Goal: Task Accomplishment & Management: Use online tool/utility

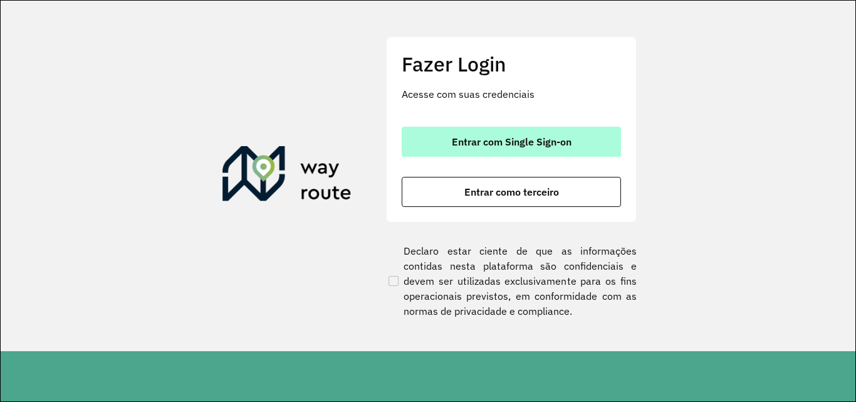
click at [514, 145] on span "Entrar com Single Sign-on" at bounding box center [512, 142] width 120 height 10
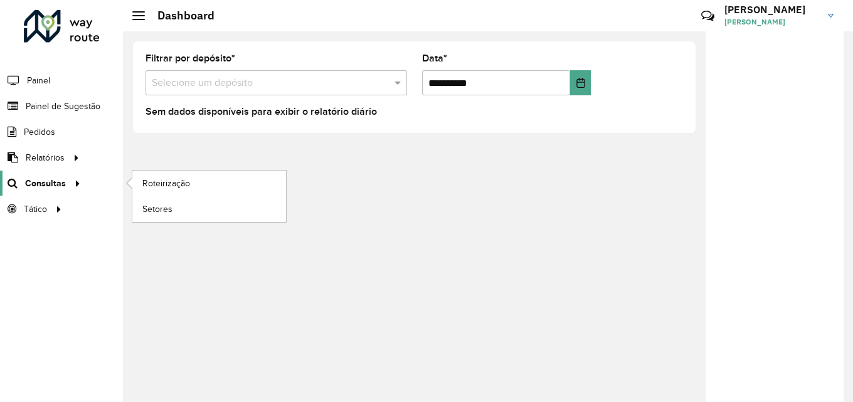
click at [53, 189] on span "Consultas" at bounding box center [45, 183] width 41 height 13
click at [149, 186] on span "Roteirização" at bounding box center [167, 183] width 51 height 13
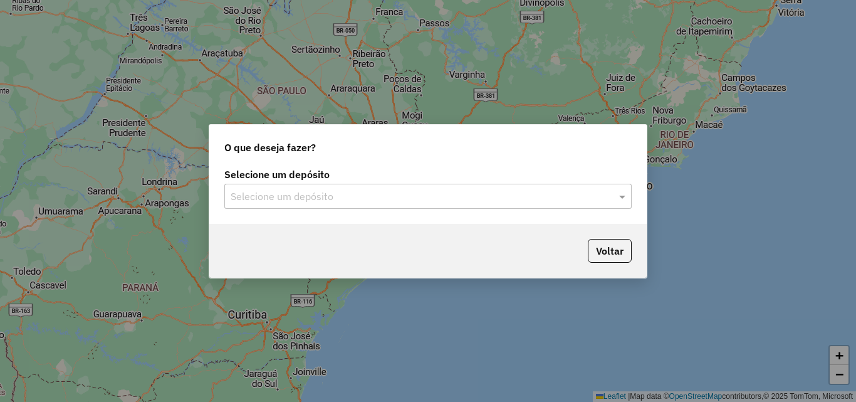
click at [339, 197] on input "text" at bounding box center [416, 196] width 370 height 15
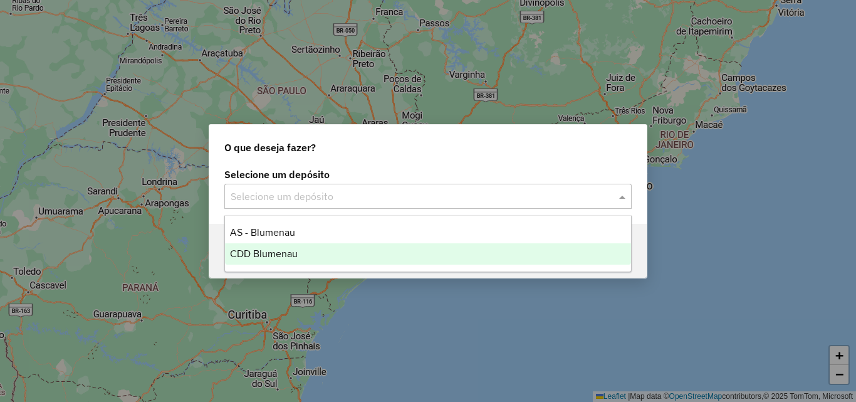
click at [277, 246] on div "CDD Blumenau" at bounding box center [428, 253] width 406 height 21
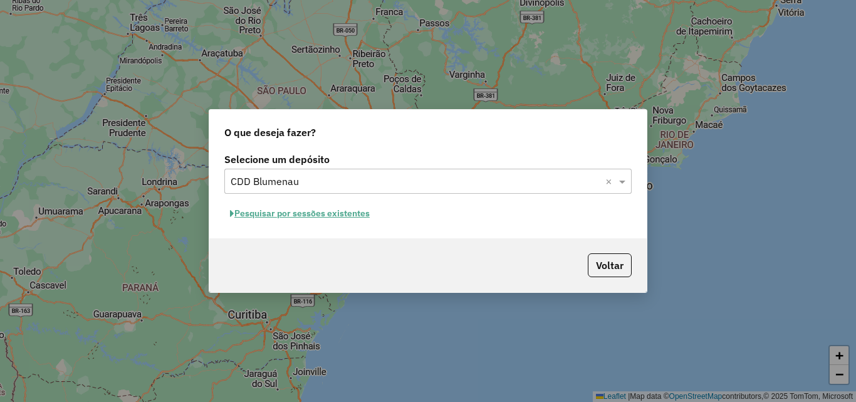
click at [272, 208] on button "Pesquisar por sessões existentes" at bounding box center [299, 213] width 151 height 19
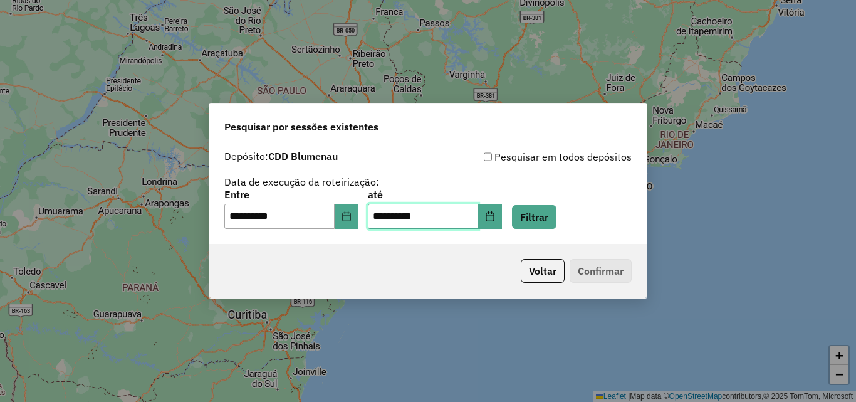
click at [382, 215] on input "**********" at bounding box center [423, 216] width 110 height 25
click at [352, 248] on div "Voltar Confirmar" at bounding box center [428, 271] width 438 height 54
click at [549, 214] on button "Filtrar" at bounding box center [534, 217] width 45 height 24
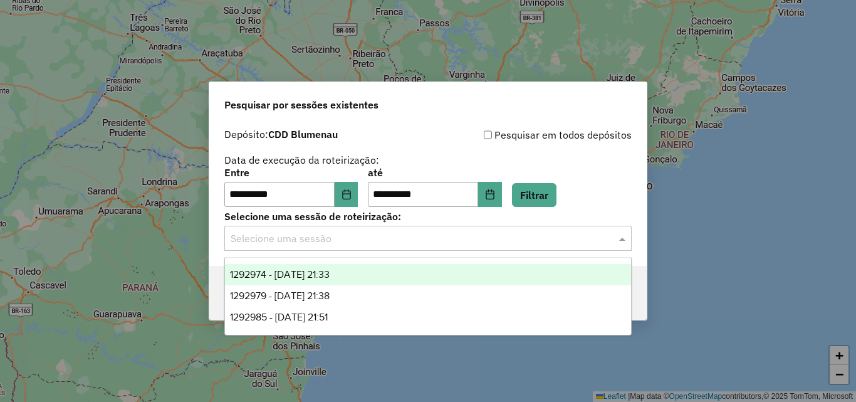
click at [354, 241] on input "text" at bounding box center [416, 238] width 370 height 15
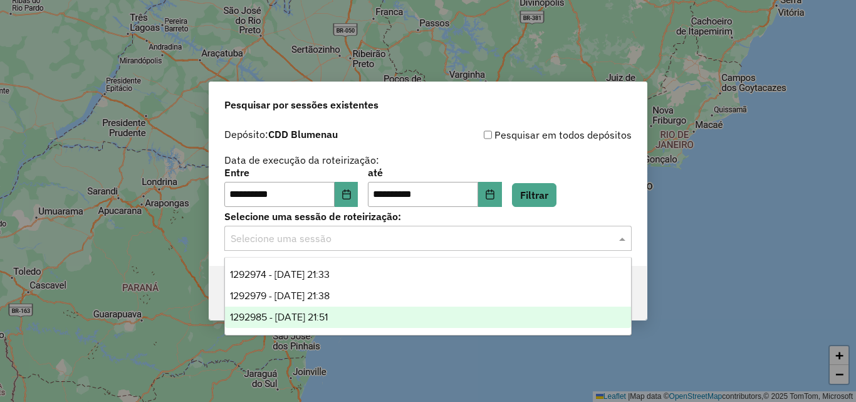
click at [352, 318] on div "1292985 - 11/10/2025 21:51" at bounding box center [428, 317] width 406 height 21
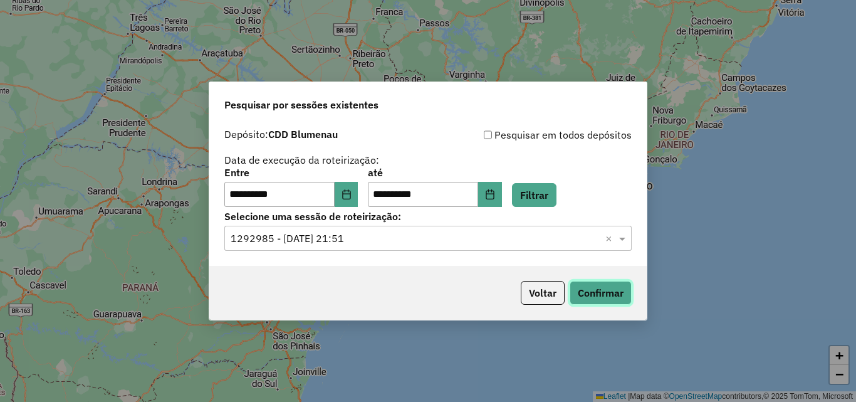
click at [590, 283] on button "Confirmar" at bounding box center [601, 293] width 62 height 24
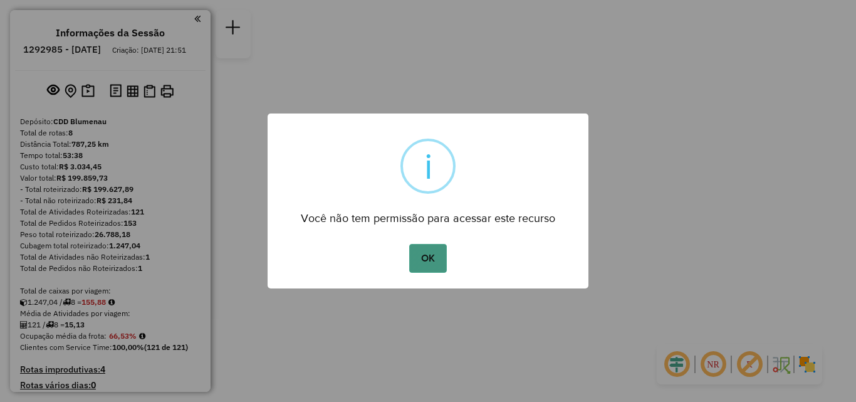
click at [424, 257] on button "OK" at bounding box center [427, 258] width 37 height 29
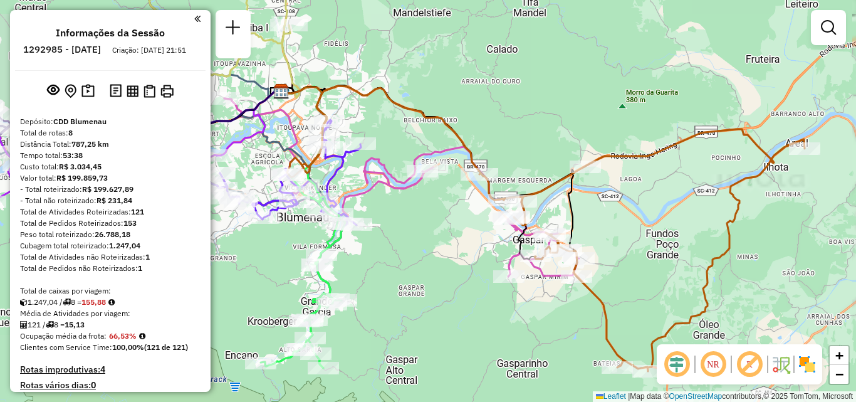
drag, startPoint x: 360, startPoint y: 242, endPoint x: 451, endPoint y: 243, distance: 90.3
click at [451, 243] on div "Janela de atendimento Grade de atendimento Capacidade Transportadoras Veículos …" at bounding box center [428, 201] width 856 height 402
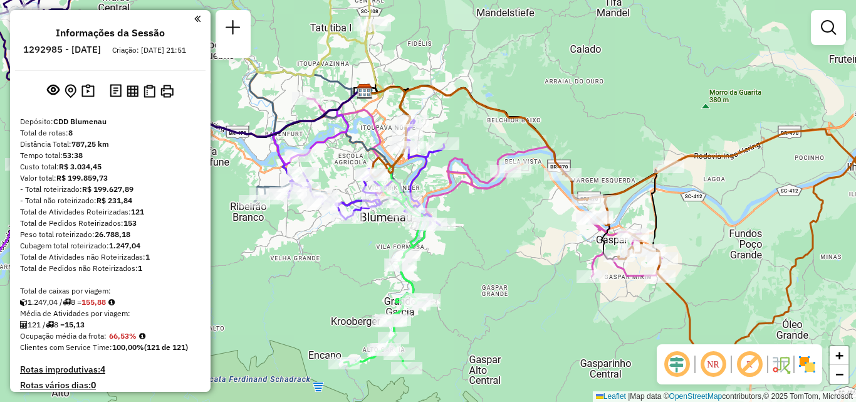
drag, startPoint x: 458, startPoint y: 239, endPoint x: 488, endPoint y: 241, distance: 30.1
click at [488, 241] on div "Janela de atendimento Grade de atendimento Capacidade Transportadoras Veículos …" at bounding box center [428, 201] width 856 height 402
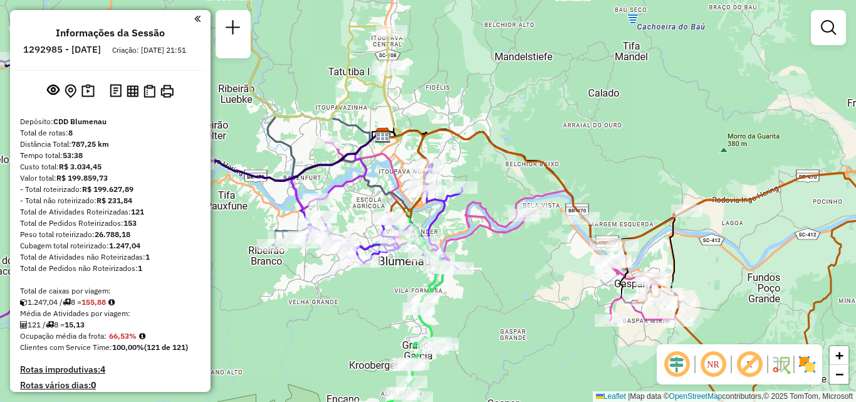
drag, startPoint x: 487, startPoint y: 240, endPoint x: 487, endPoint y: 303, distance: 62.7
click at [487, 303] on div "Janela de atendimento Grade de atendimento Capacidade Transportadoras Veículos …" at bounding box center [428, 201] width 856 height 402
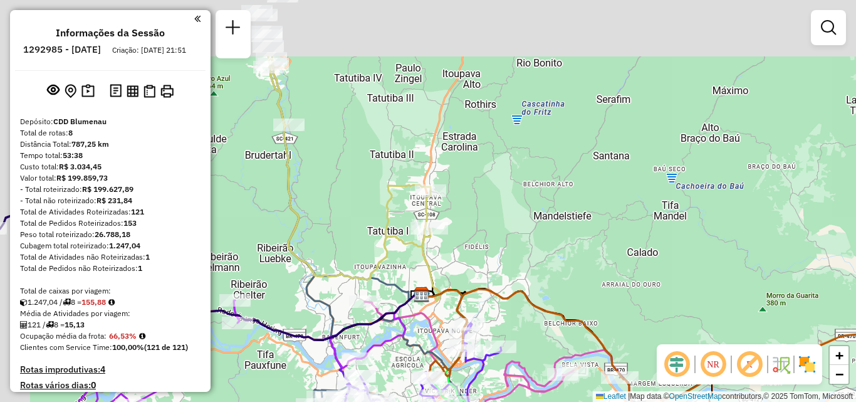
drag, startPoint x: 495, startPoint y: 144, endPoint x: 532, endPoint y: 234, distance: 97.6
click at [532, 234] on div "Janela de atendimento Grade de atendimento Capacidade Transportadoras Veículos …" at bounding box center [428, 201] width 856 height 402
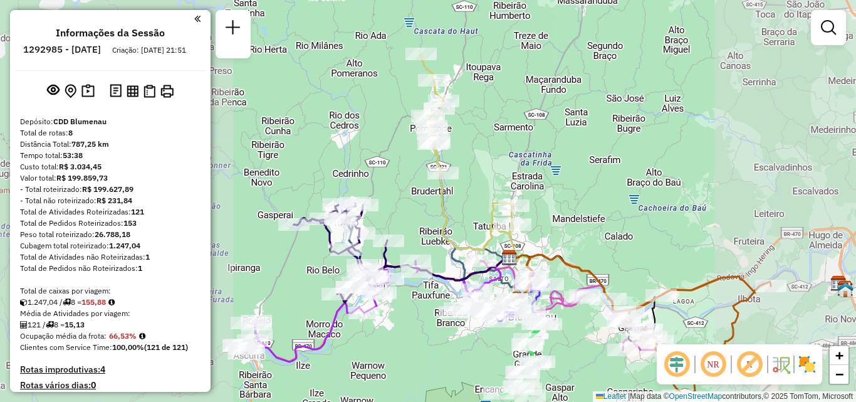
click at [488, 203] on icon at bounding box center [467, 152] width 93 height 196
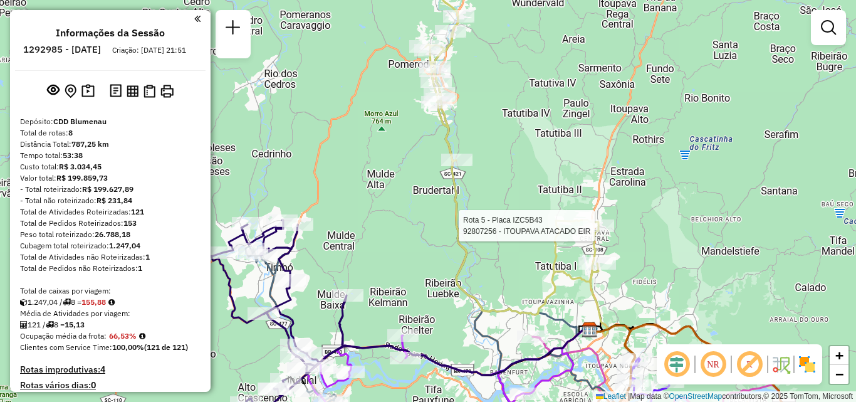
drag, startPoint x: 373, startPoint y: 209, endPoint x: 419, endPoint y: 132, distance: 90.5
click at [403, 158] on div "Rota 5 - Placa IZC5B43 92807256 - ITOUPAVA ATACADO EIR Janela de atendimento Gr…" at bounding box center [428, 201] width 856 height 402
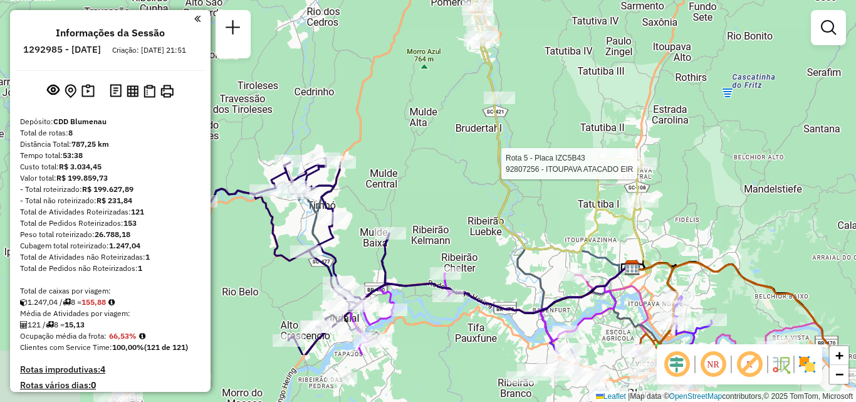
drag, startPoint x: 426, startPoint y: 192, endPoint x: 440, endPoint y: 110, distance: 83.4
click at [436, 135] on div "Rota 5 - Placa IZC5B43 92807256 - ITOUPAVA ATACADO EIR Janela de atendimento Gr…" at bounding box center [428, 201] width 856 height 402
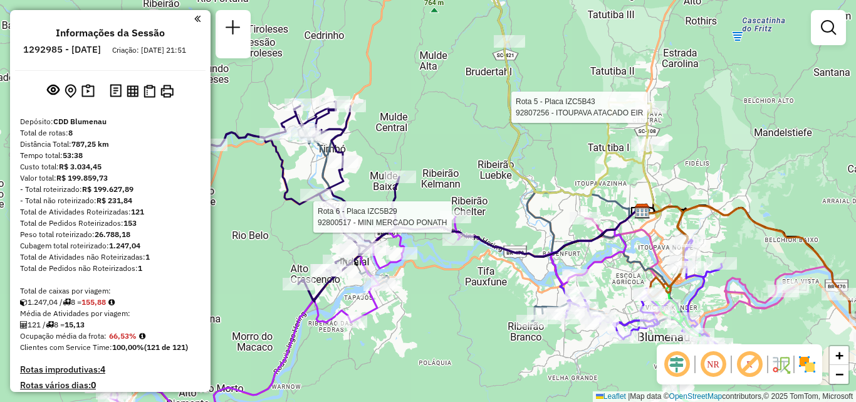
drag, startPoint x: 463, startPoint y: 226, endPoint x: 522, endPoint y: 166, distance: 84.2
click at [521, 166] on icon at bounding box center [427, 194] width 431 height 124
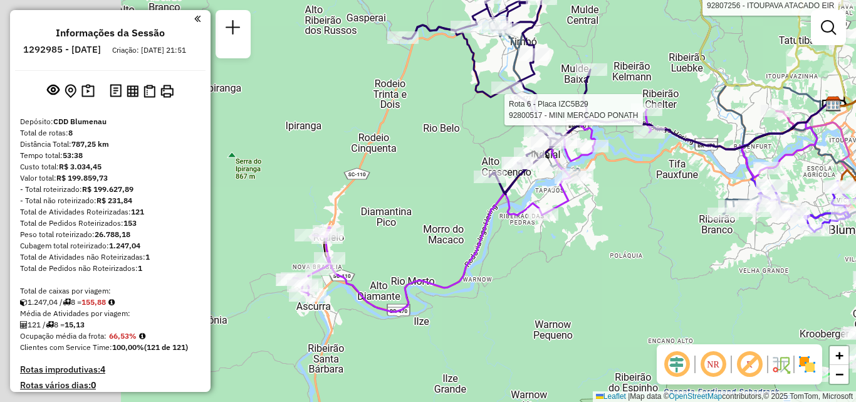
click at [601, 250] on div "Rota 5 - Placa IZC5B43 92807256 - ITOUPAVA ATACADO EIR Rota 6 - Placa IZC5B29 9…" at bounding box center [428, 201] width 856 height 402
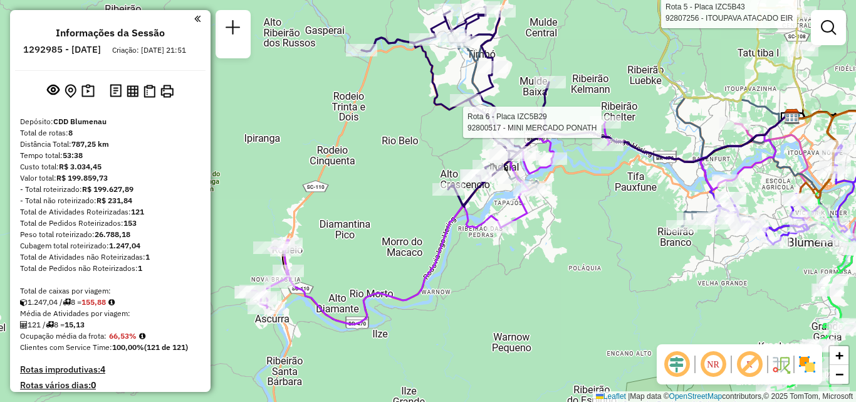
drag, startPoint x: 562, startPoint y: 260, endPoint x: 373, endPoint y: 284, distance: 190.9
click at [373, 284] on div "Rota 5 - Placa IZC5B43 92807256 - ITOUPAVA ATACADO EIR Rota 6 - Placa IZC5B29 9…" at bounding box center [428, 201] width 856 height 402
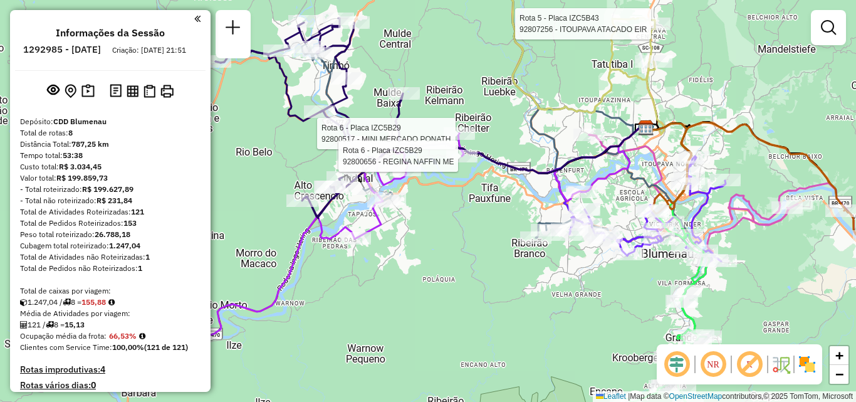
select select "**********"
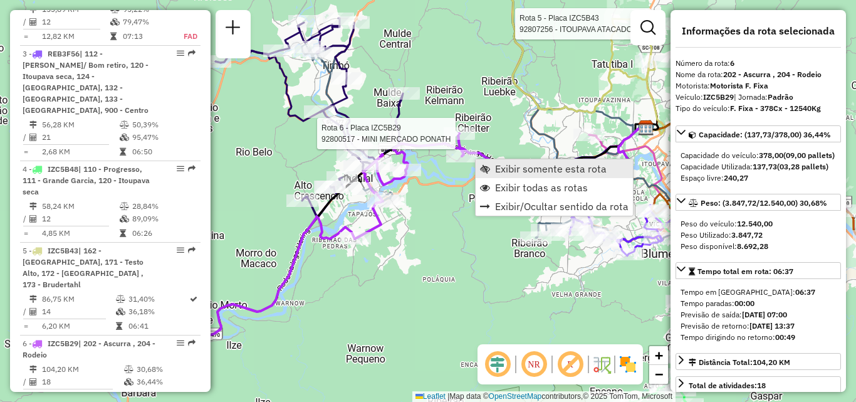
scroll to position [989, 0]
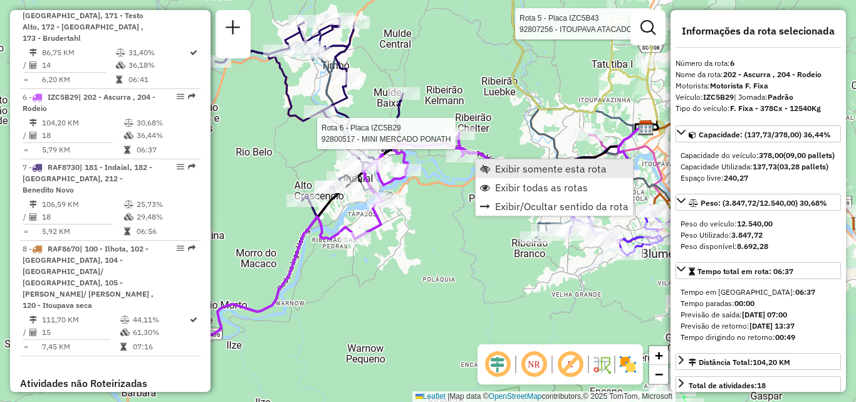
click at [515, 169] on span "Exibir somente esta rota" at bounding box center [551, 169] width 112 height 10
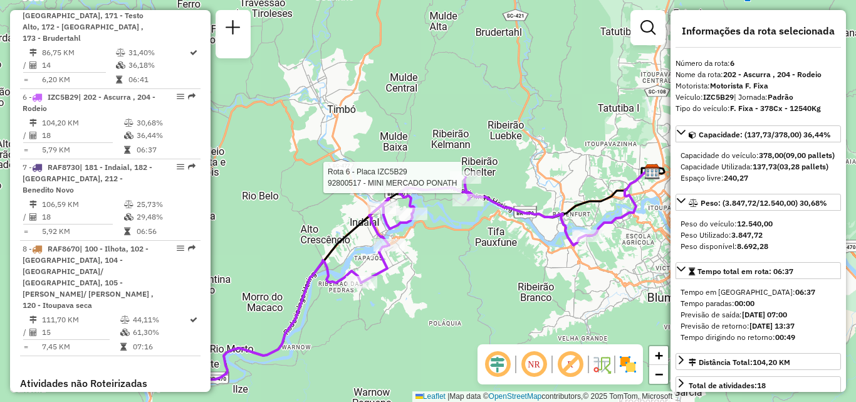
drag, startPoint x: 460, startPoint y: 217, endPoint x: 424, endPoint y: 282, distance: 73.8
click at [424, 284] on div "Rota 6 - Placa IZC5B29 92800517 - MINI MERCADO PONATH Janela de atendimento Gra…" at bounding box center [428, 201] width 856 height 402
click at [460, 243] on div "Rota 6 - Placa IZC5B29 92800517 - MINI MERCADO PONATH Janela de atendimento Gra…" at bounding box center [428, 201] width 856 height 402
